Goal: Information Seeking & Learning: Learn about a topic

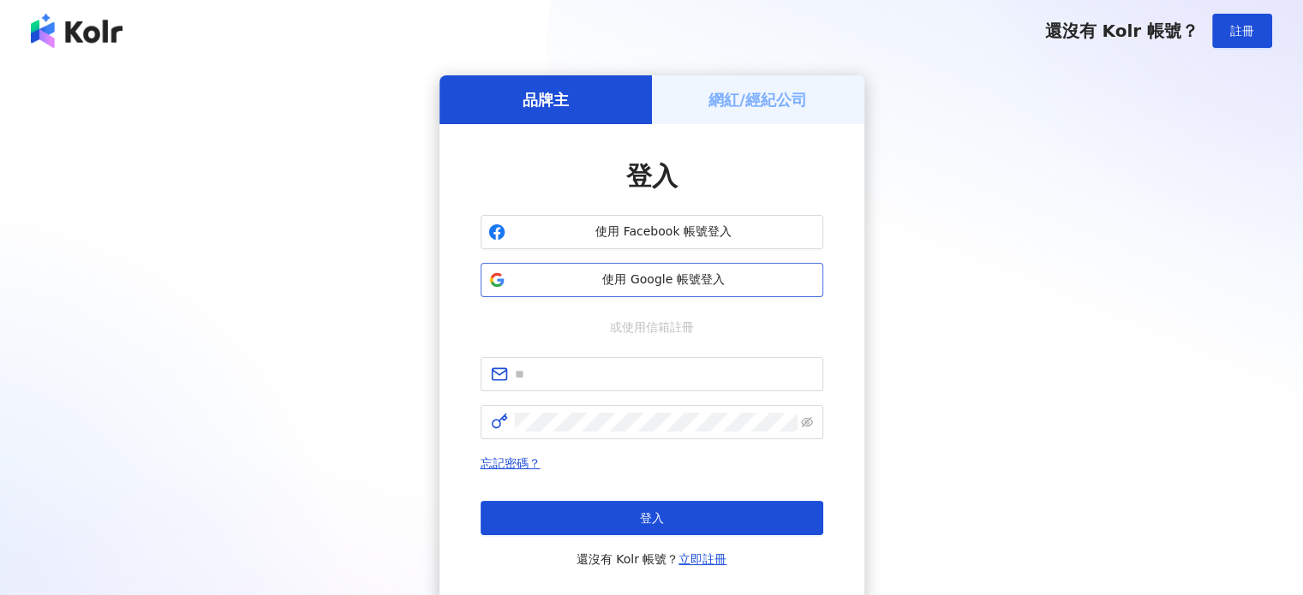
click at [632, 280] on span "使用 Google 帳號登入" at bounding box center [663, 279] width 303 height 17
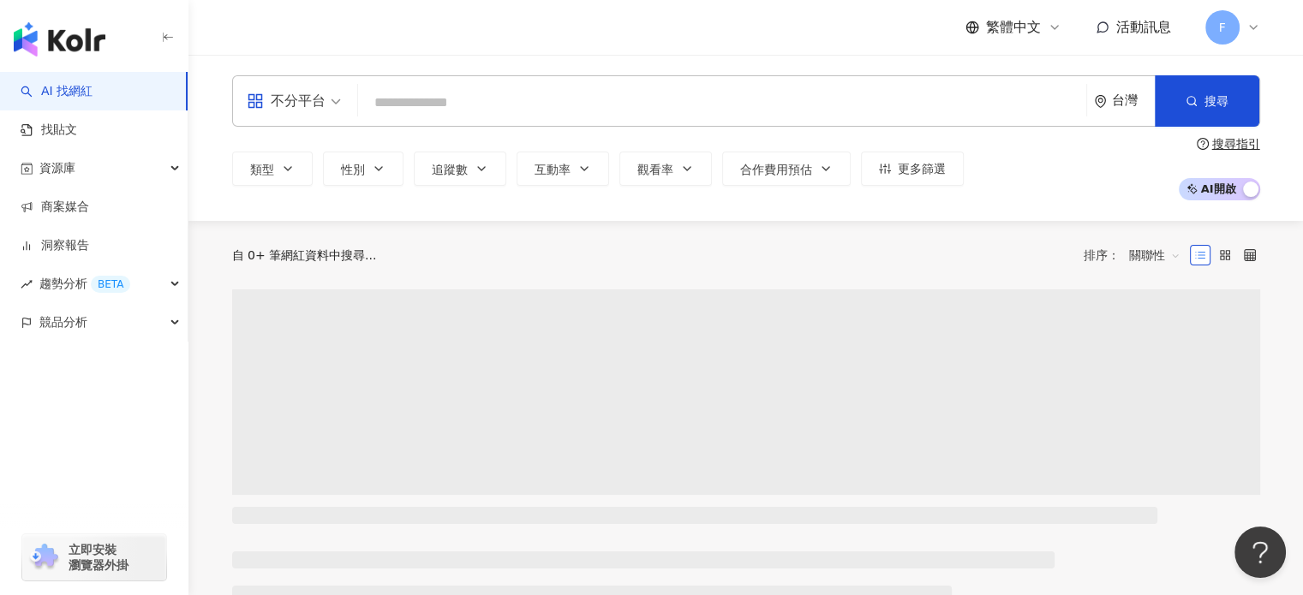
click at [409, 85] on div "不分平台 台灣 搜尋" at bounding box center [746, 100] width 1028 height 51
click at [440, 102] on input "search" at bounding box center [722, 102] width 714 height 33
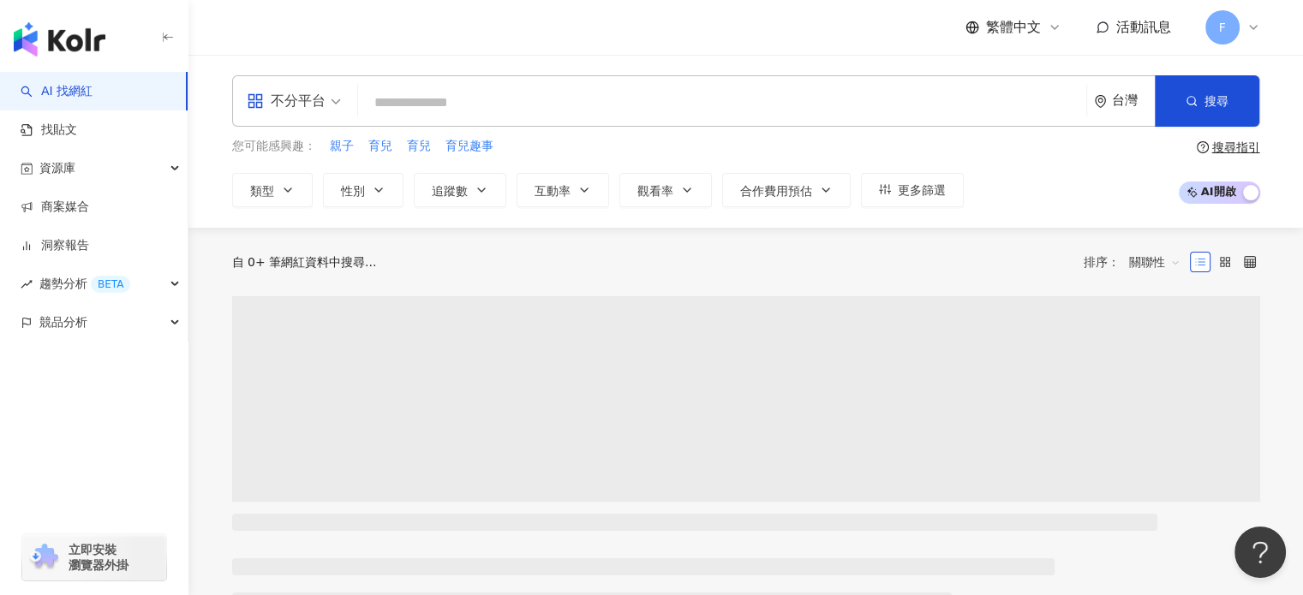
paste input "**********"
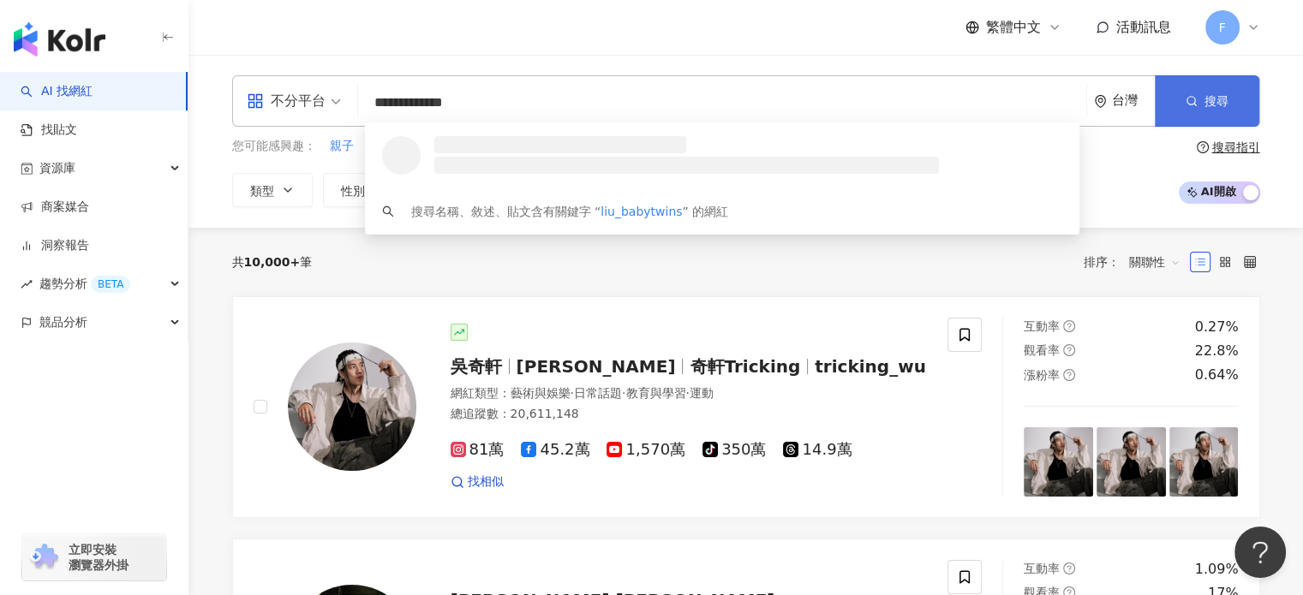
type input "**********"
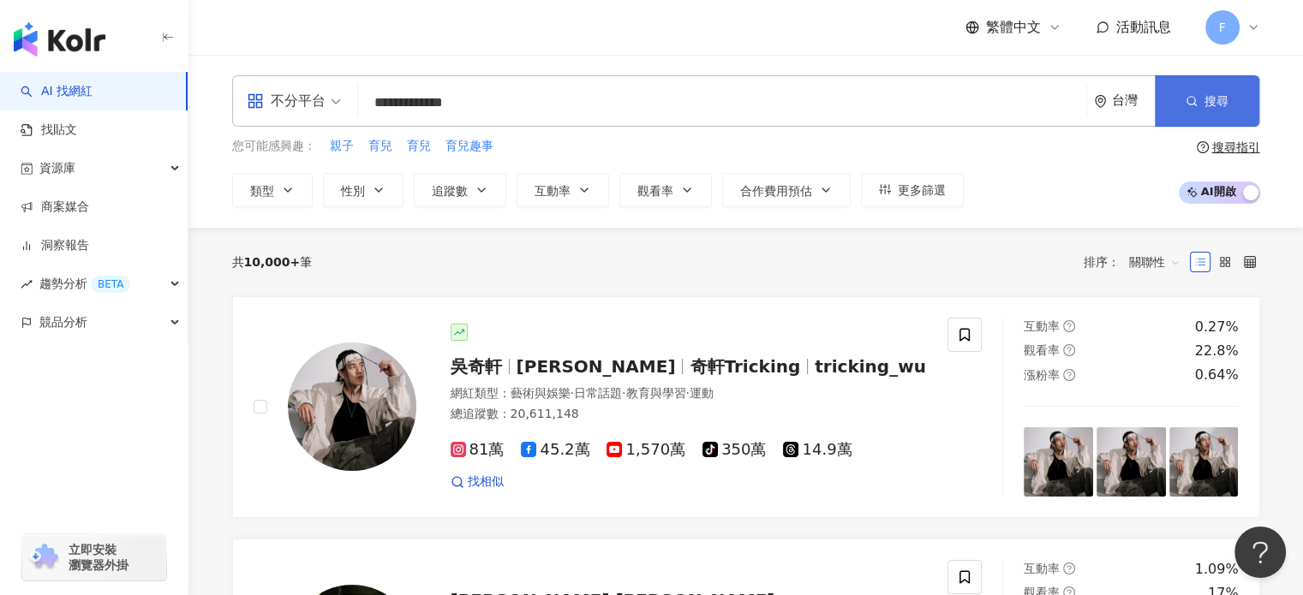
click at [1240, 97] on button "搜尋" at bounding box center [1206, 100] width 104 height 51
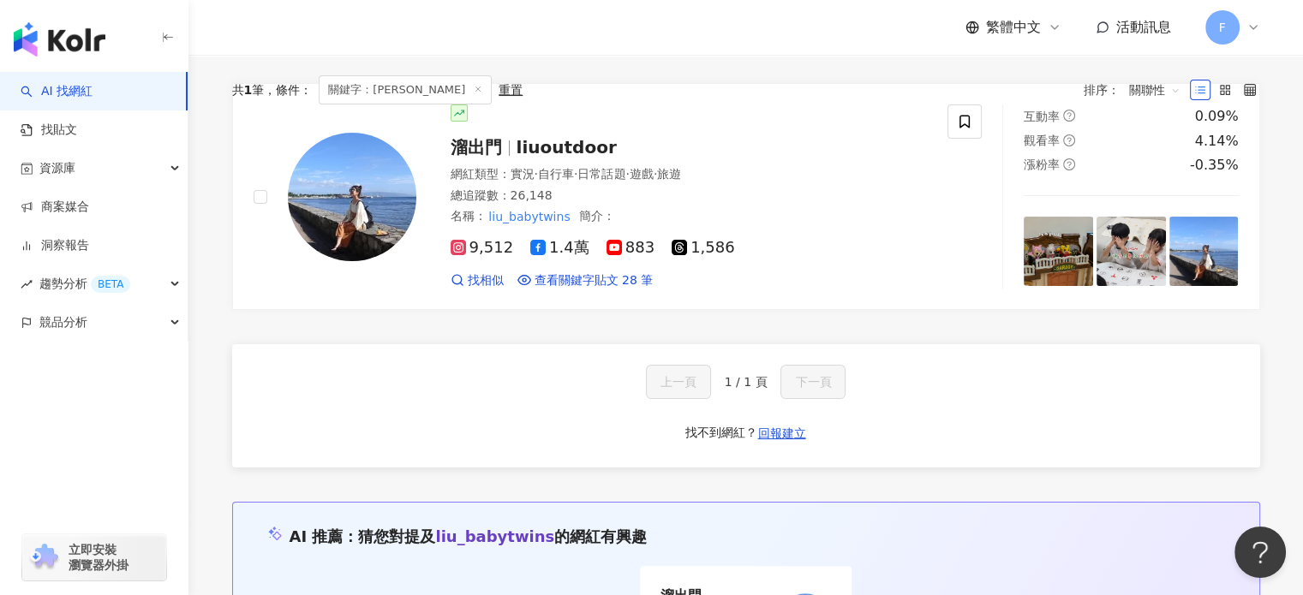
scroll to position [171, 0]
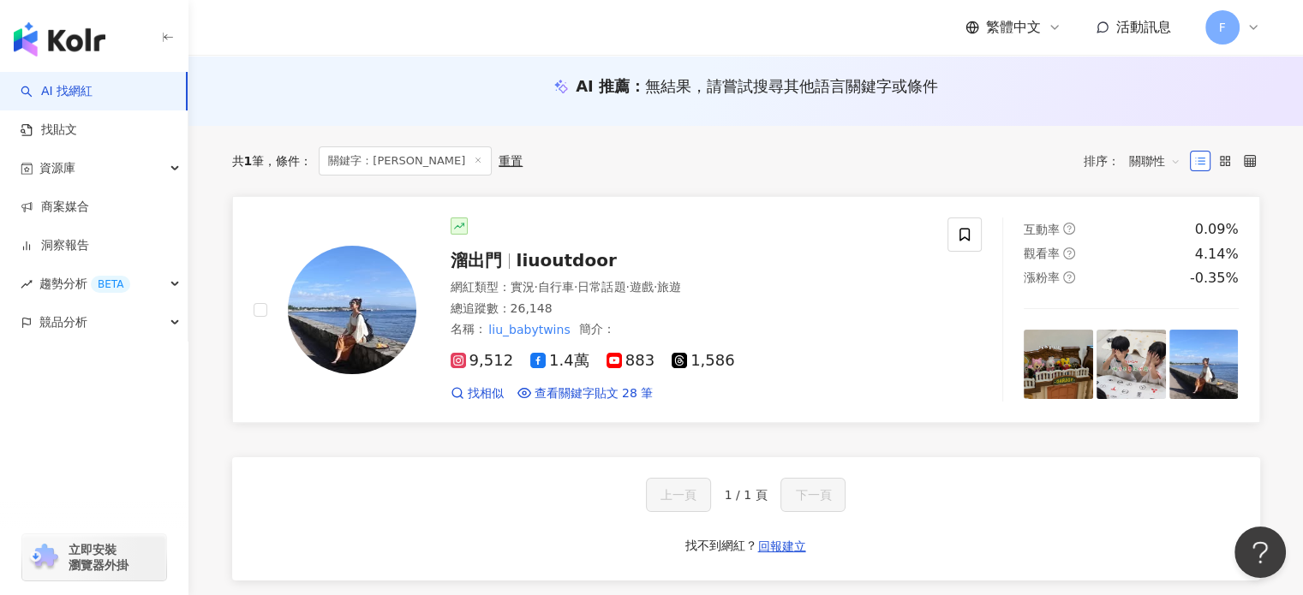
click at [566, 261] on span "liuoutdoor" at bounding box center [566, 260] width 100 height 21
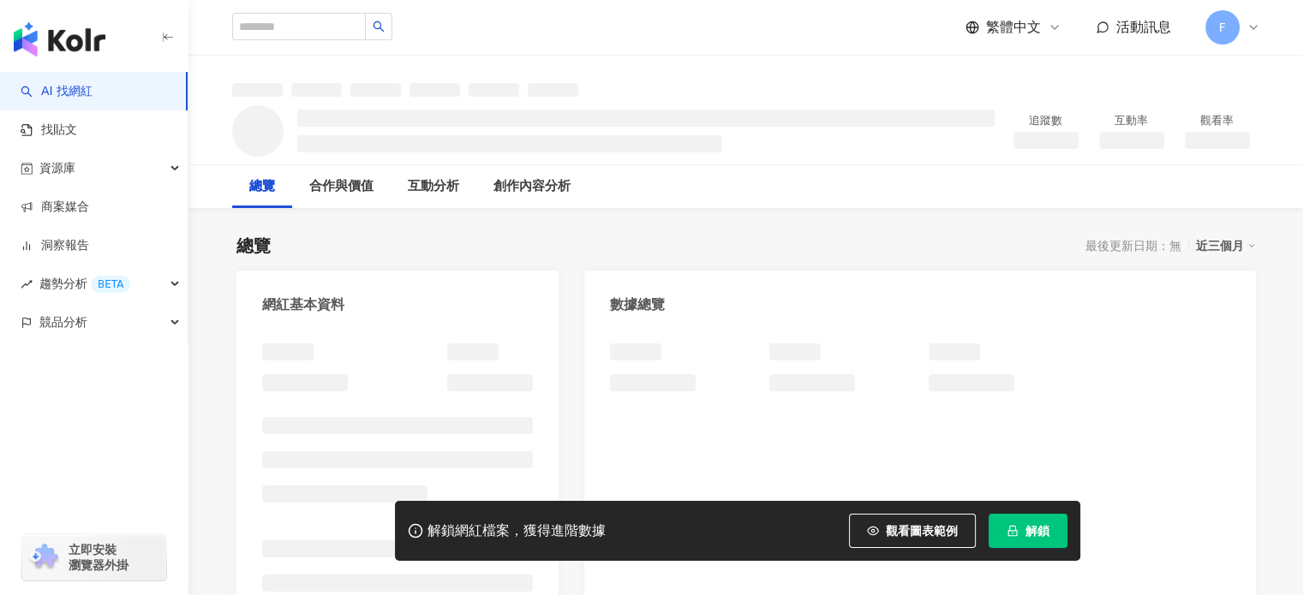
scroll to position [343, 0]
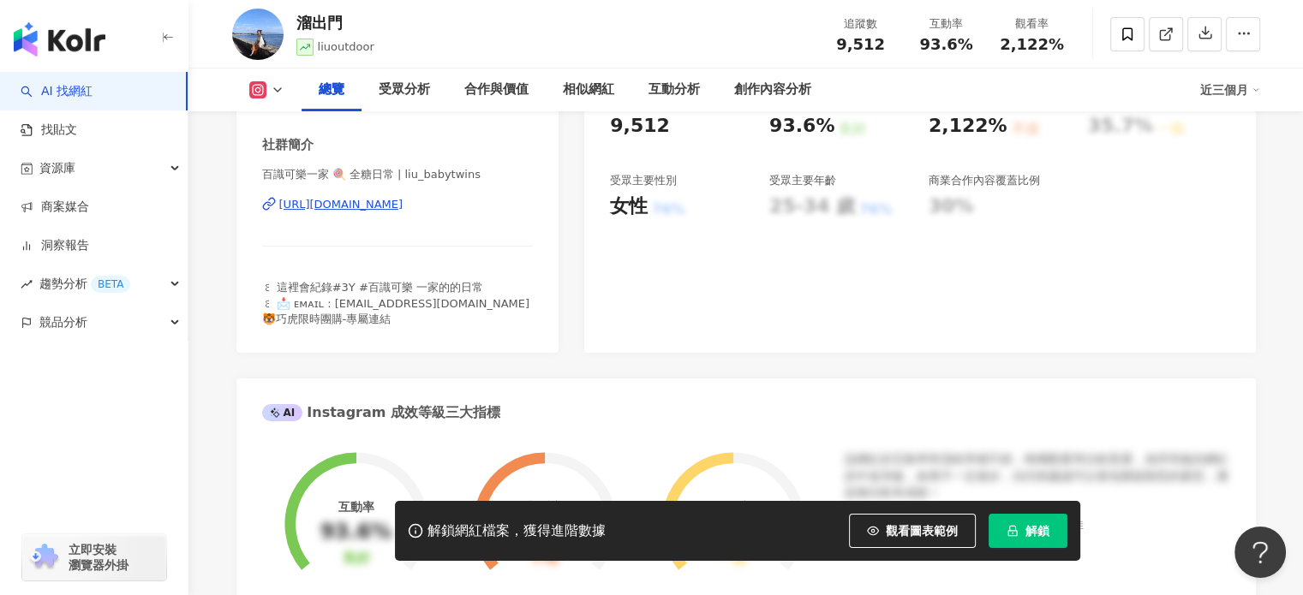
scroll to position [257, 0]
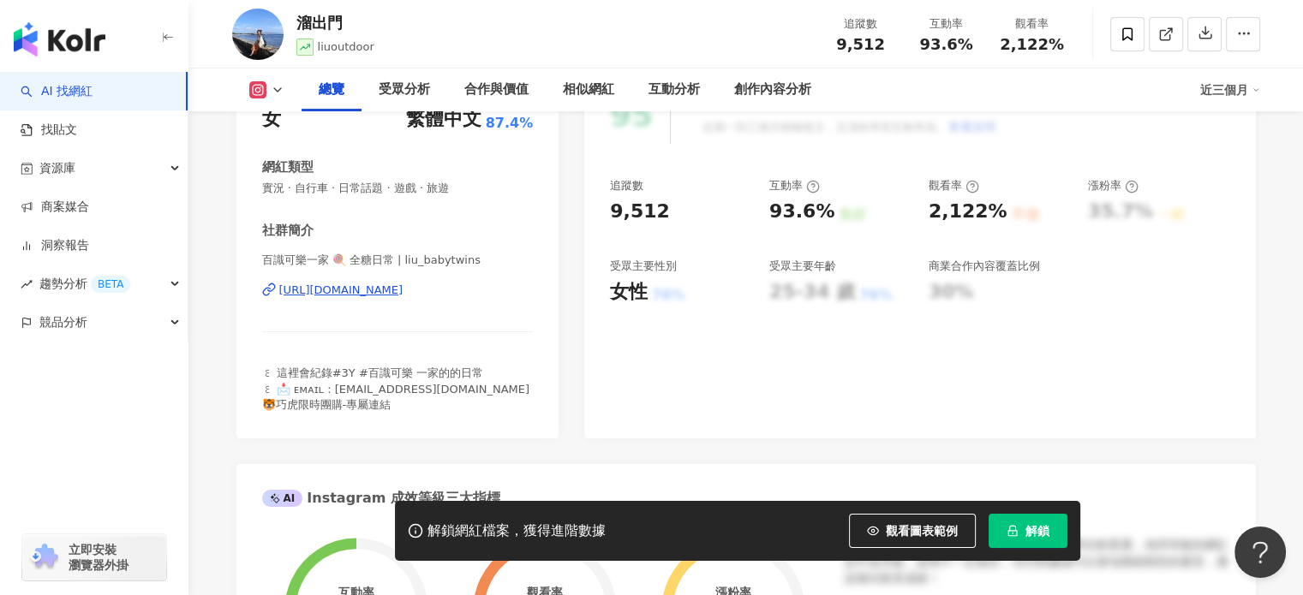
click at [403, 290] on div "[URL][DOMAIN_NAME]" at bounding box center [341, 290] width 124 height 15
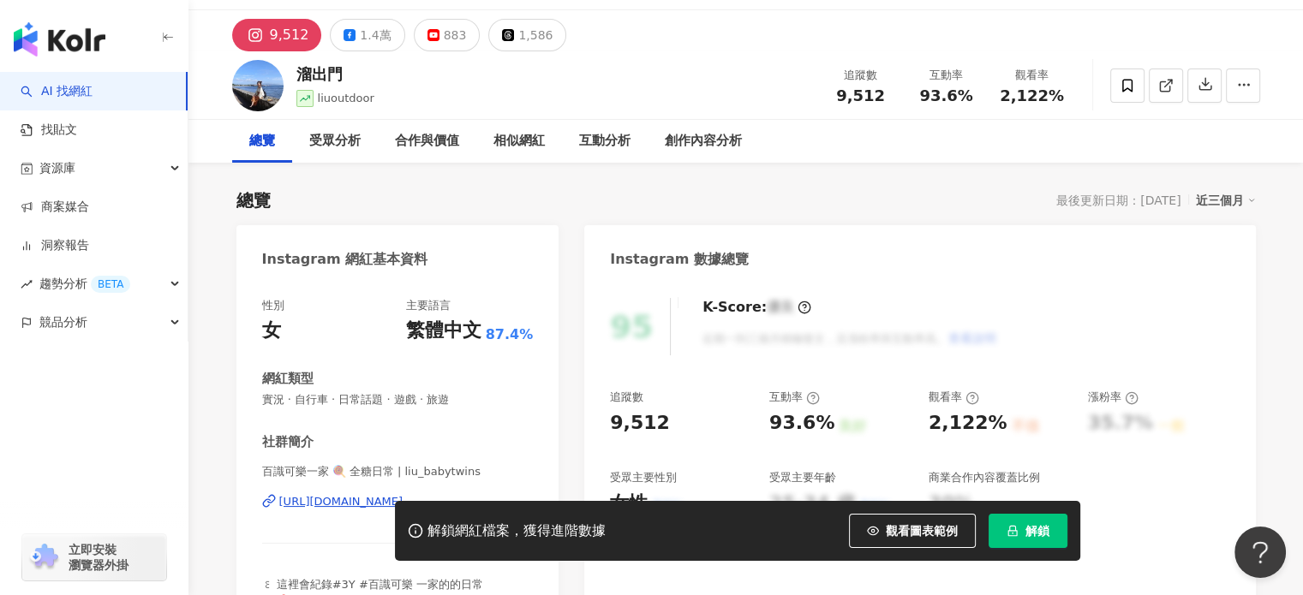
scroll to position [0, 0]
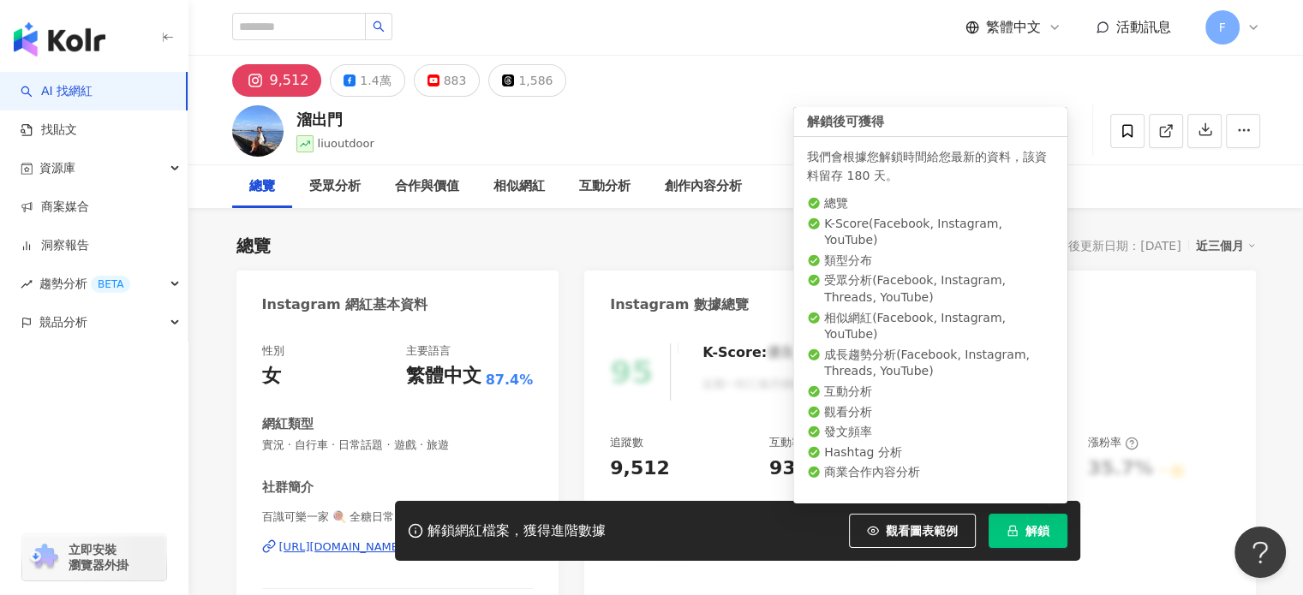
click at [1038, 530] on span "解鎖" at bounding box center [1037, 531] width 24 height 14
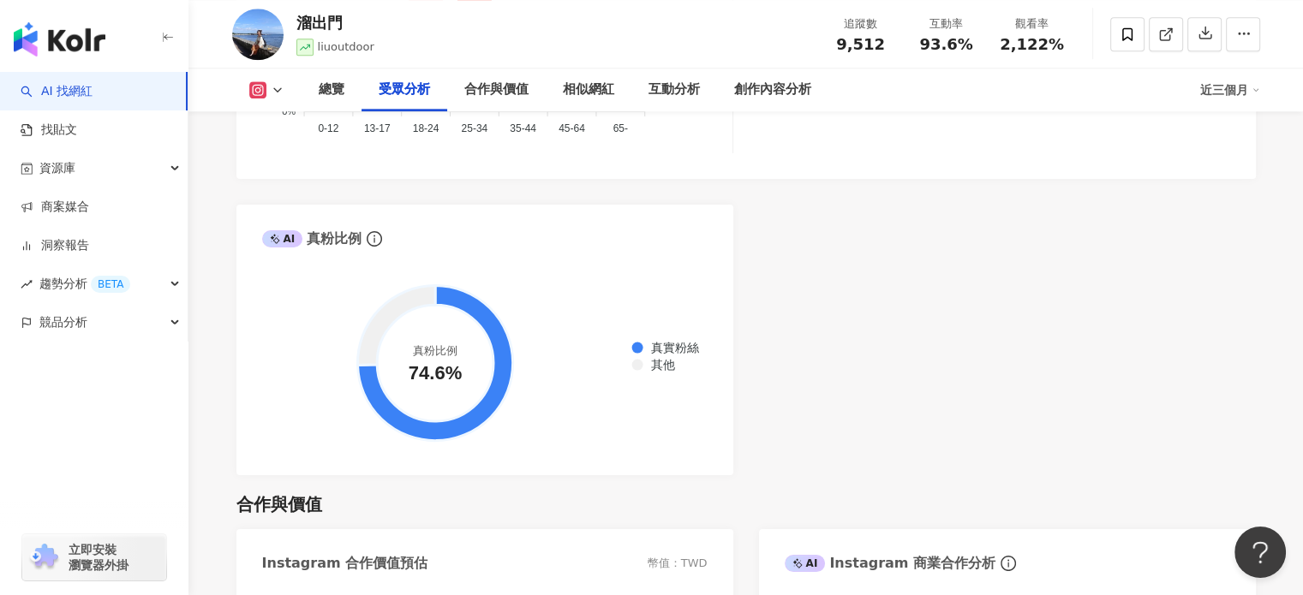
scroll to position [1970, 0]
